Goal: Task Accomplishment & Management: Complete application form

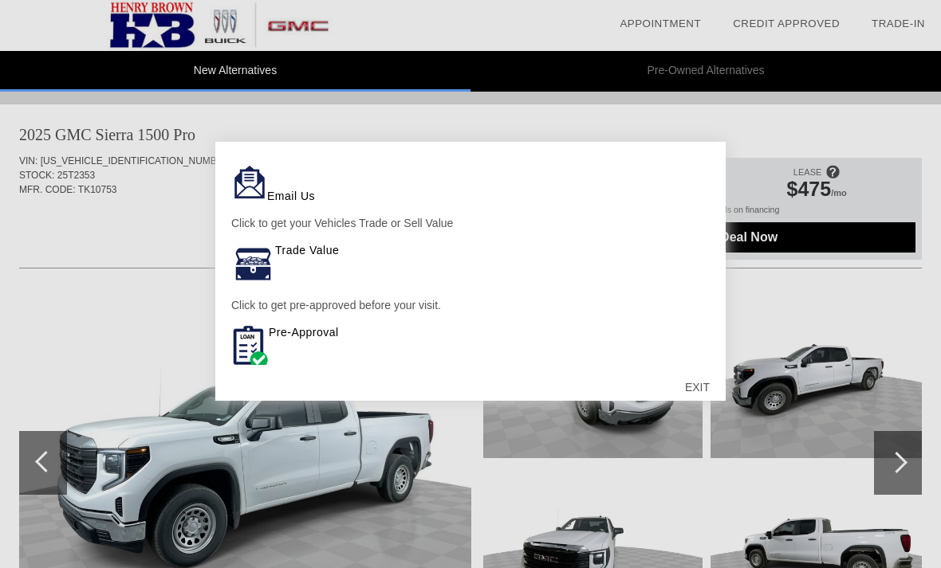
scroll to position [104, 0]
click at [695, 390] on div "EXIT" at bounding box center [697, 388] width 57 height 48
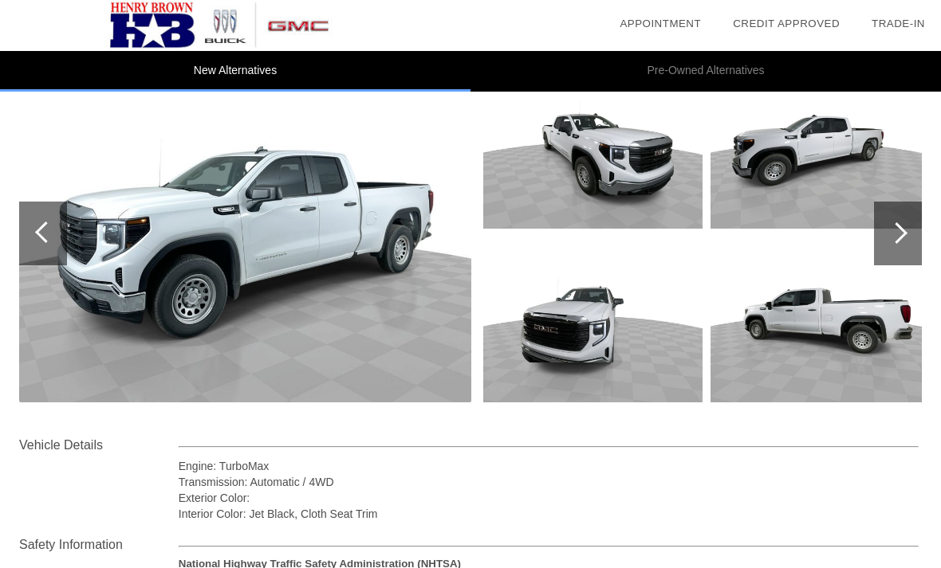
scroll to position [230, 0]
click at [886, 229] on div at bounding box center [898, 234] width 48 height 64
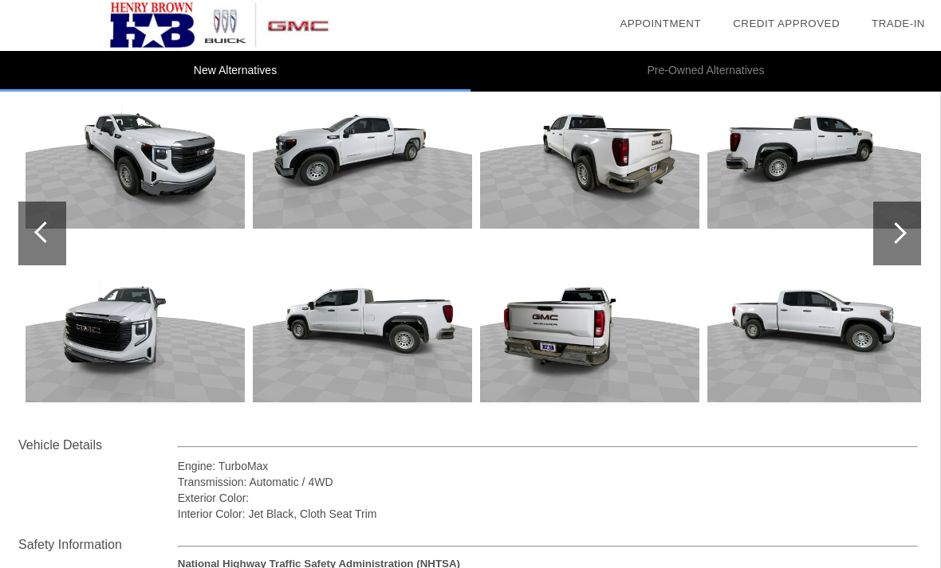
click at [879, 243] on div at bounding box center [897, 234] width 48 height 64
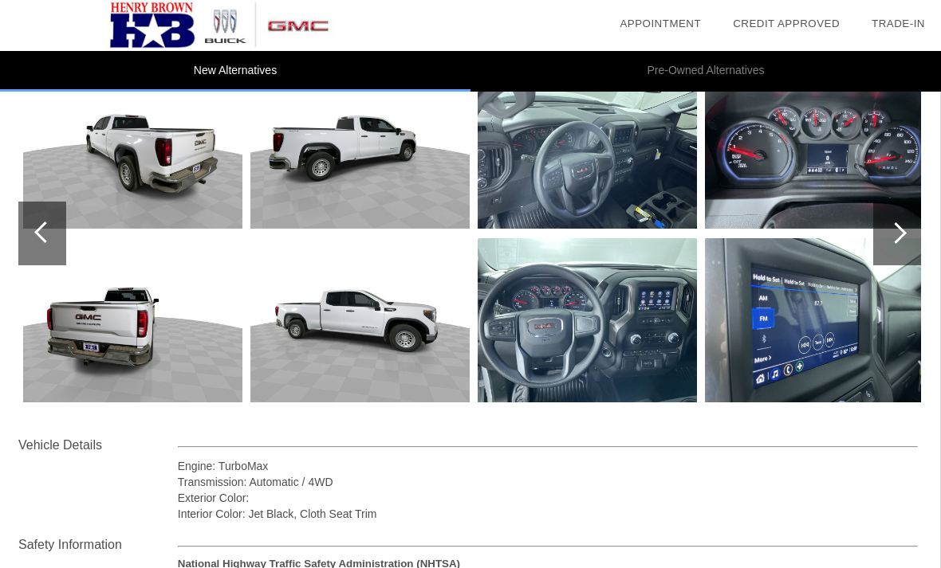
scroll to position [230, 2]
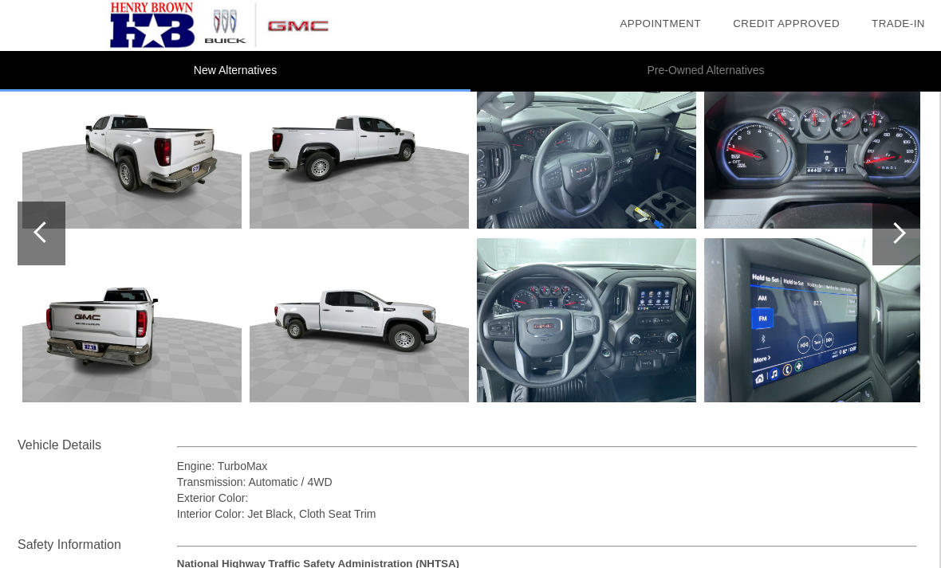
click at [901, 233] on div at bounding box center [895, 233] width 22 height 22
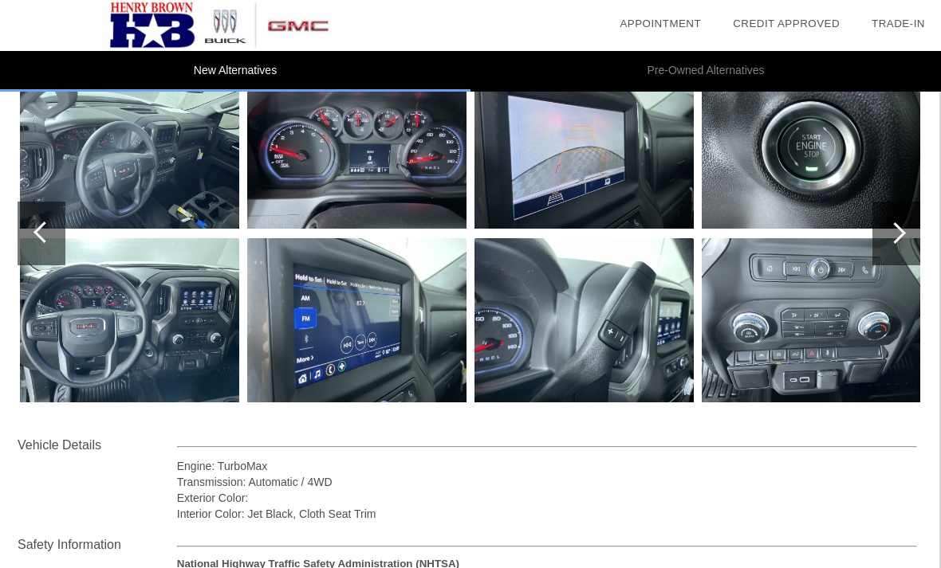
click at [606, 334] on img at bounding box center [583, 320] width 219 height 164
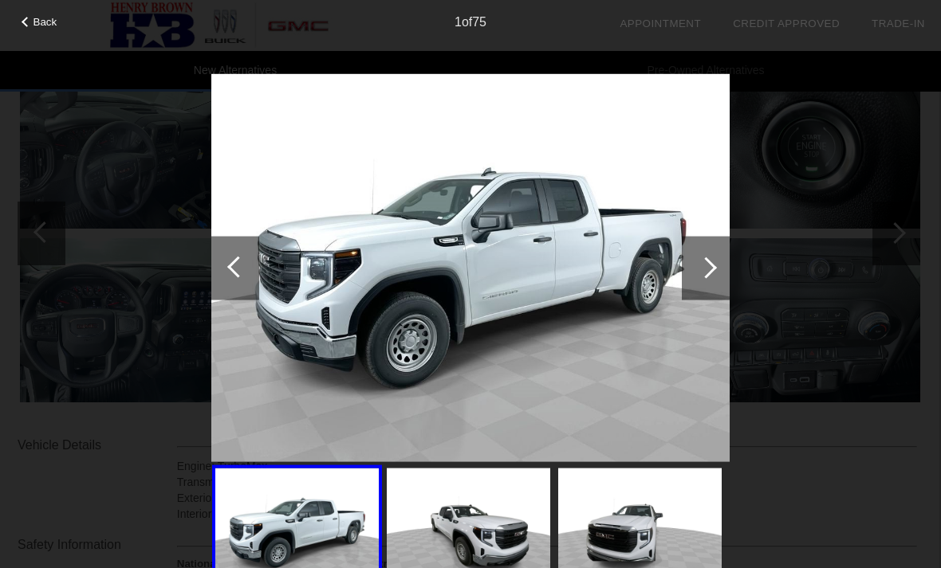
click at [696, 268] on div at bounding box center [706, 268] width 22 height 22
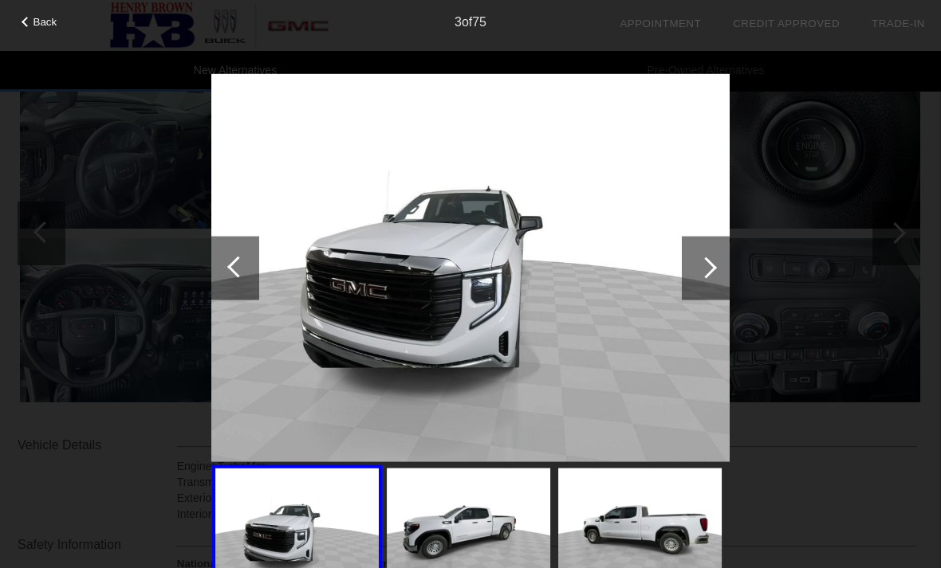
click at [721, 262] on div at bounding box center [706, 268] width 48 height 64
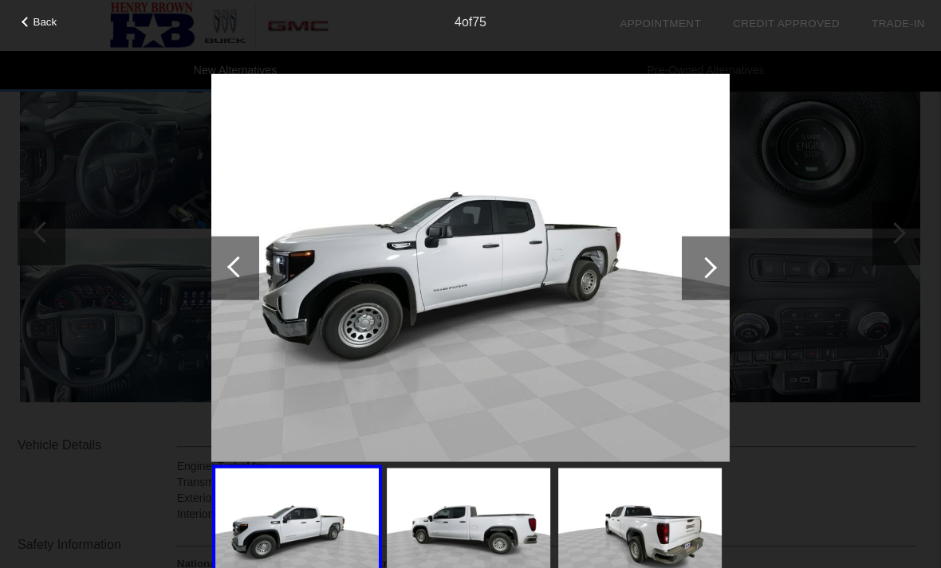
click at [707, 265] on div at bounding box center [706, 268] width 22 height 22
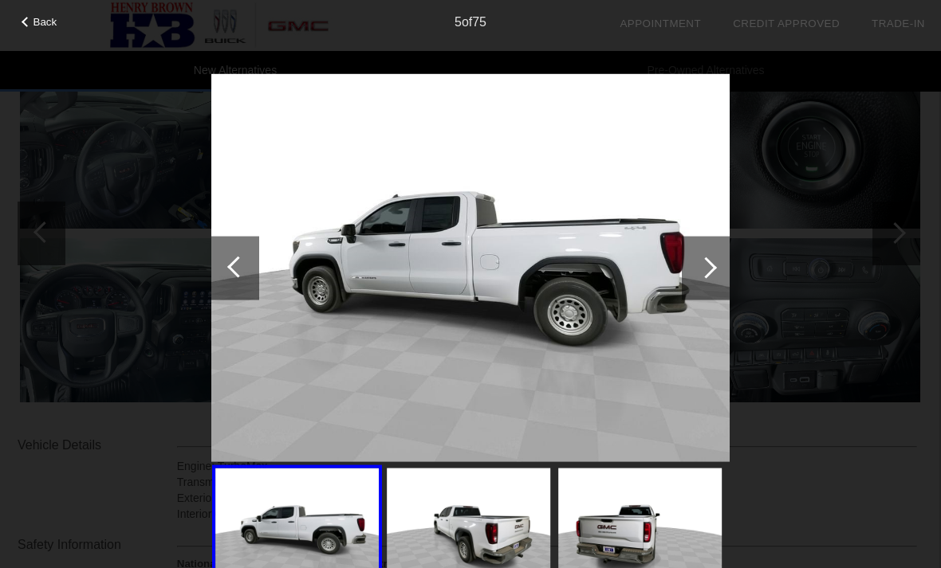
click at [694, 264] on div at bounding box center [706, 268] width 48 height 64
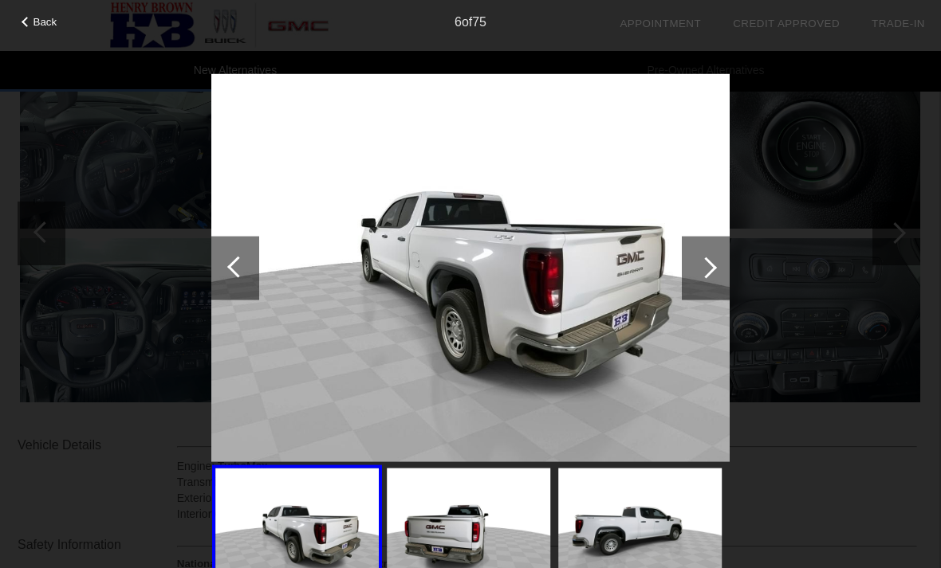
click at [703, 263] on div at bounding box center [706, 268] width 22 height 22
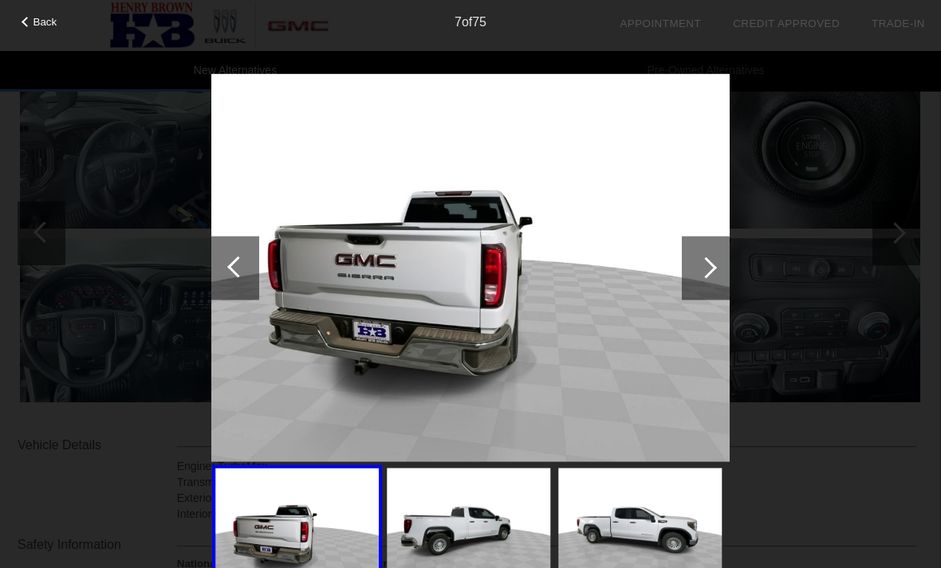
click at [692, 268] on div at bounding box center [706, 268] width 48 height 64
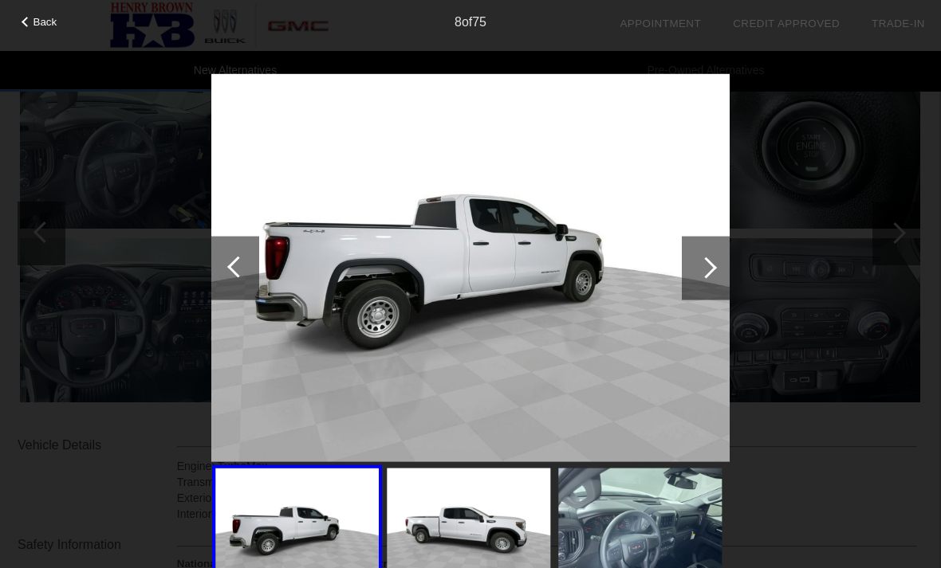
click at [707, 261] on div at bounding box center [706, 268] width 22 height 22
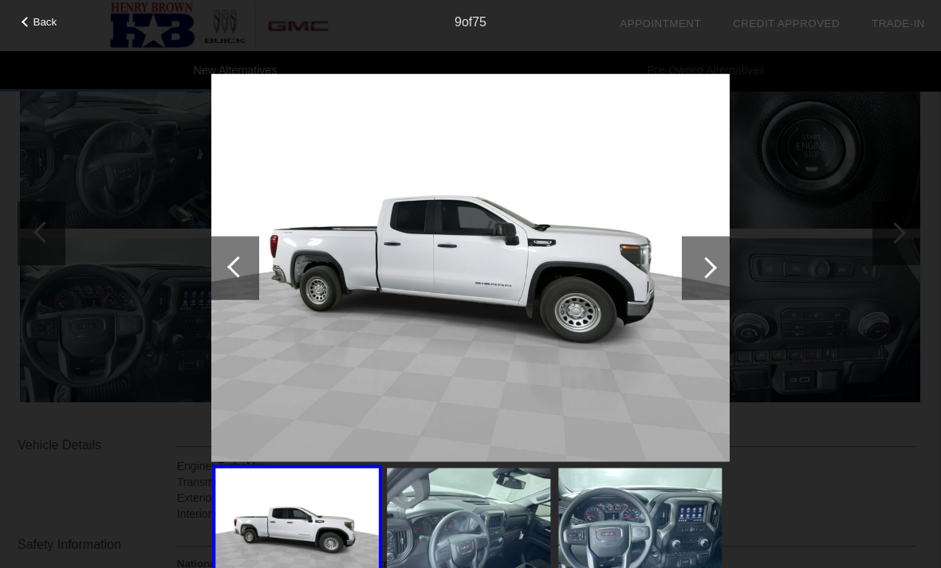
click at [706, 258] on div at bounding box center [706, 268] width 48 height 64
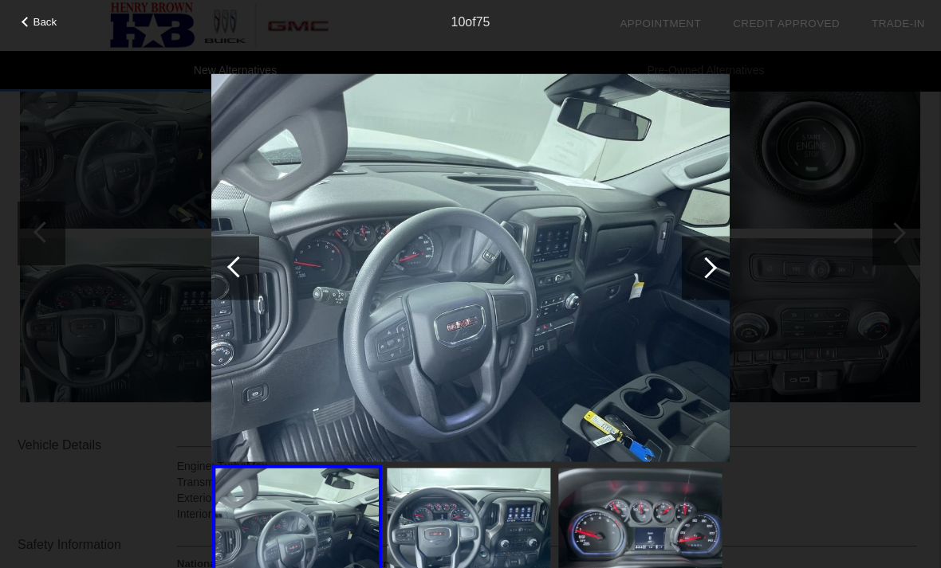
scroll to position [230, 0]
click at [703, 274] on div at bounding box center [706, 268] width 22 height 22
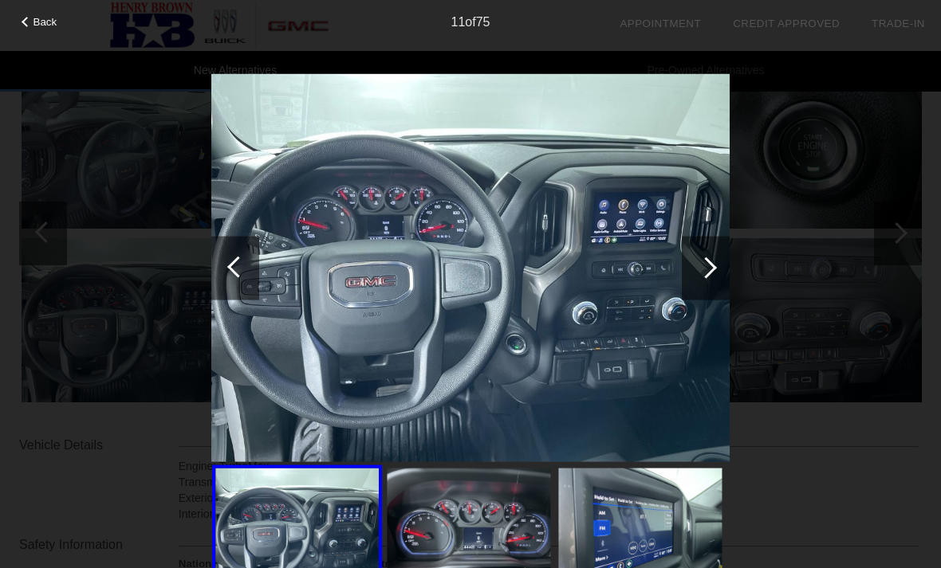
click at [712, 280] on div at bounding box center [706, 268] width 48 height 64
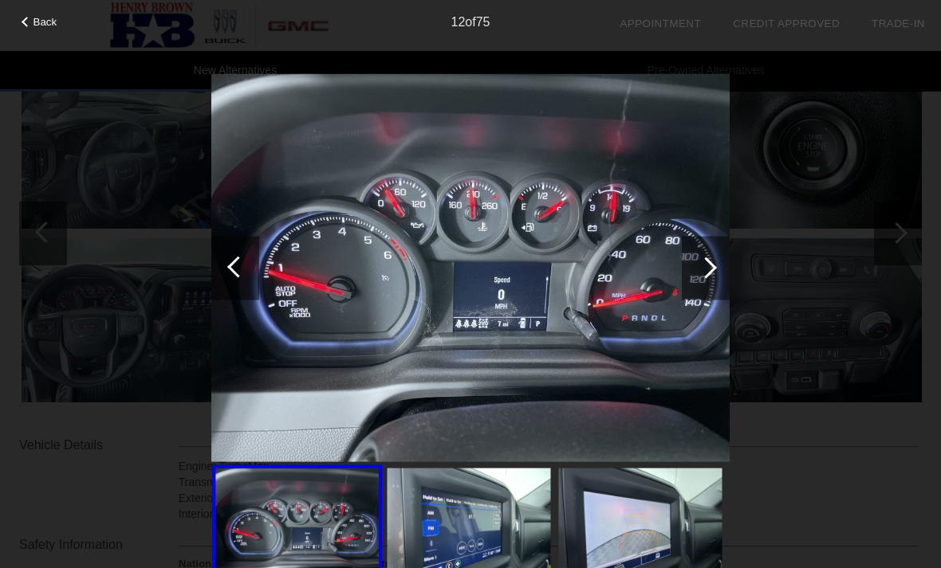
click at [708, 277] on div at bounding box center [706, 268] width 48 height 64
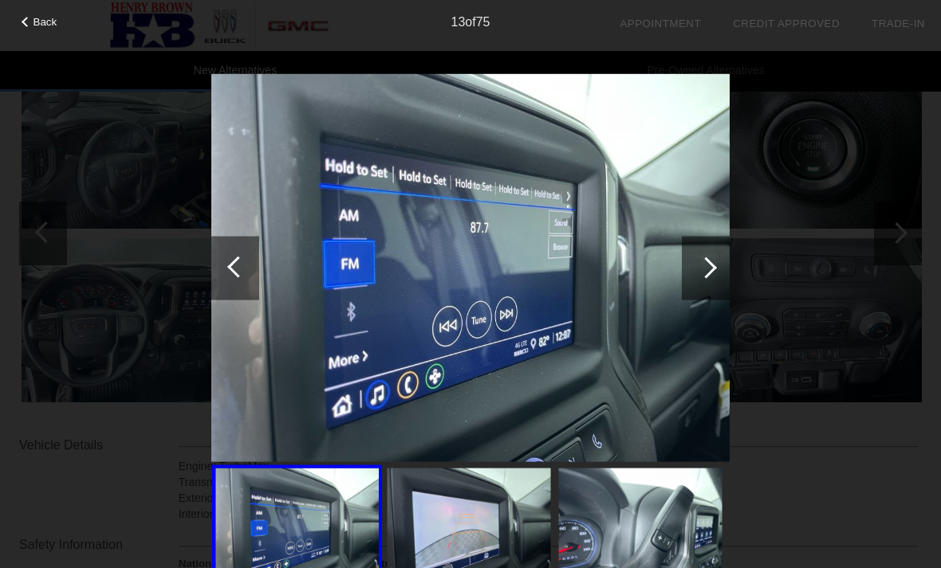
click at [721, 266] on div at bounding box center [706, 268] width 48 height 64
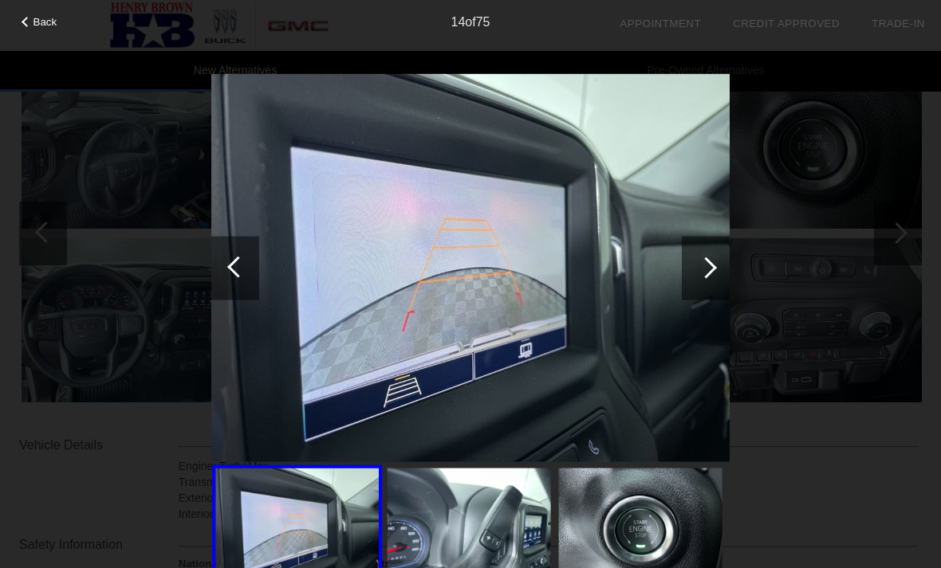
click at [720, 273] on div at bounding box center [706, 268] width 48 height 64
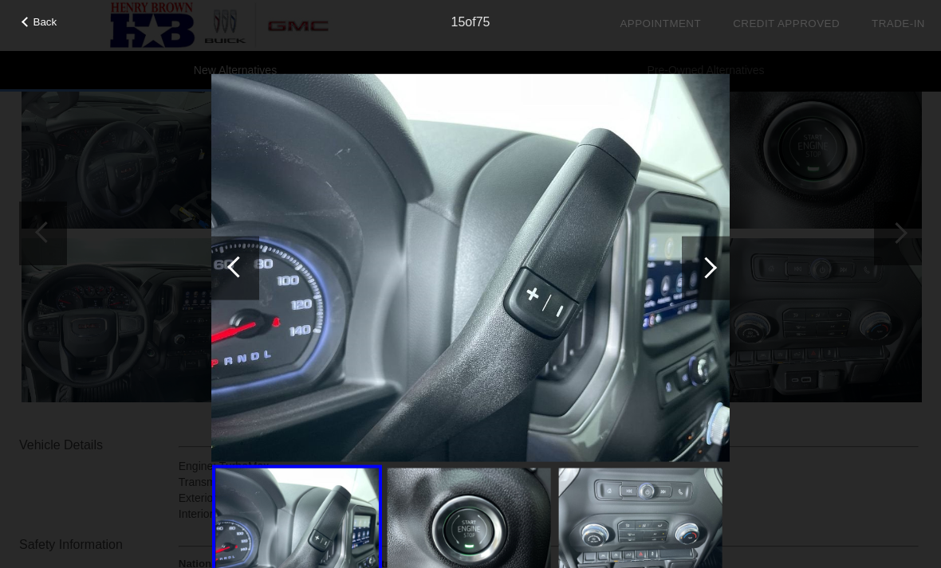
click at [33, 24] on span "Back" at bounding box center [45, 22] width 24 height 12
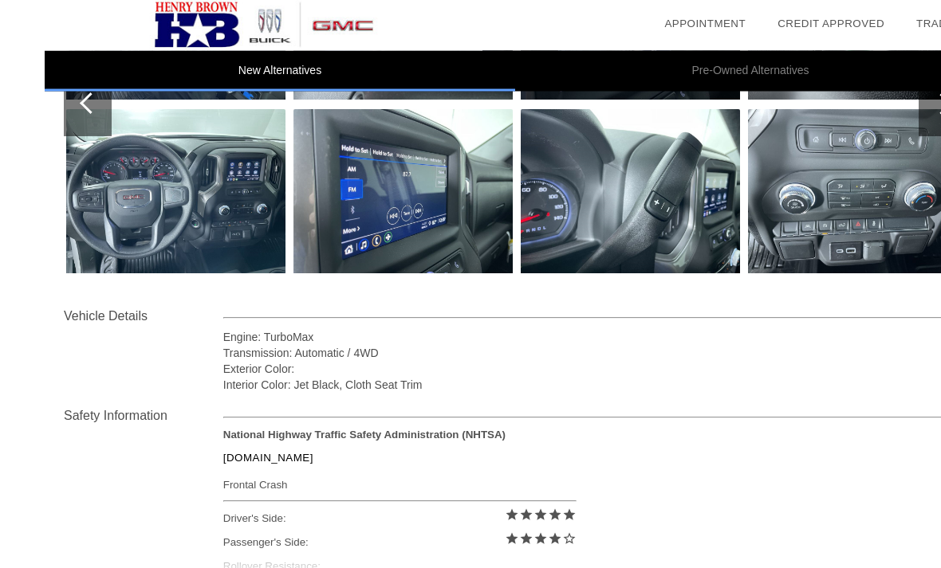
scroll to position [0, 0]
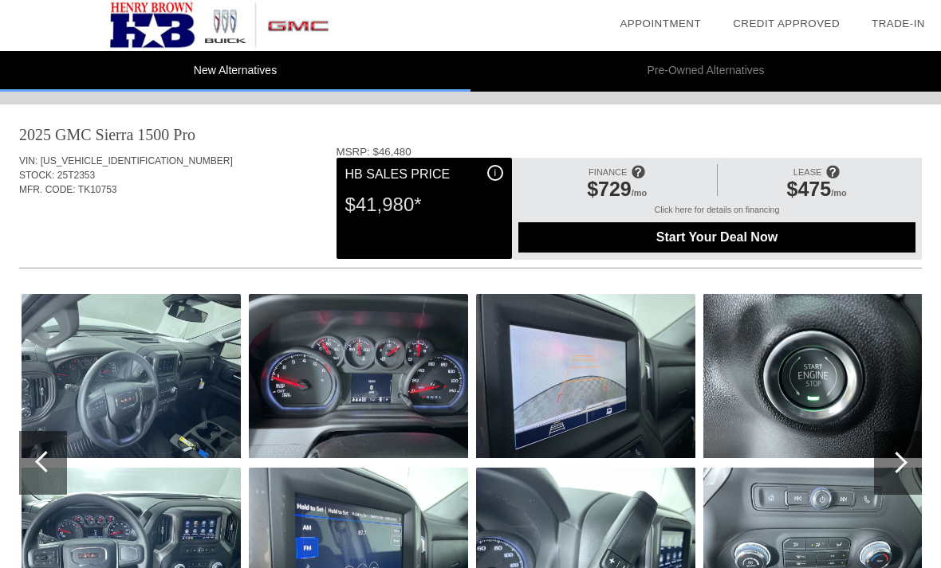
click at [142, 25] on img at bounding box center [219, 25] width 438 height 51
